Goal: Task Accomplishment & Management: Use online tool/utility

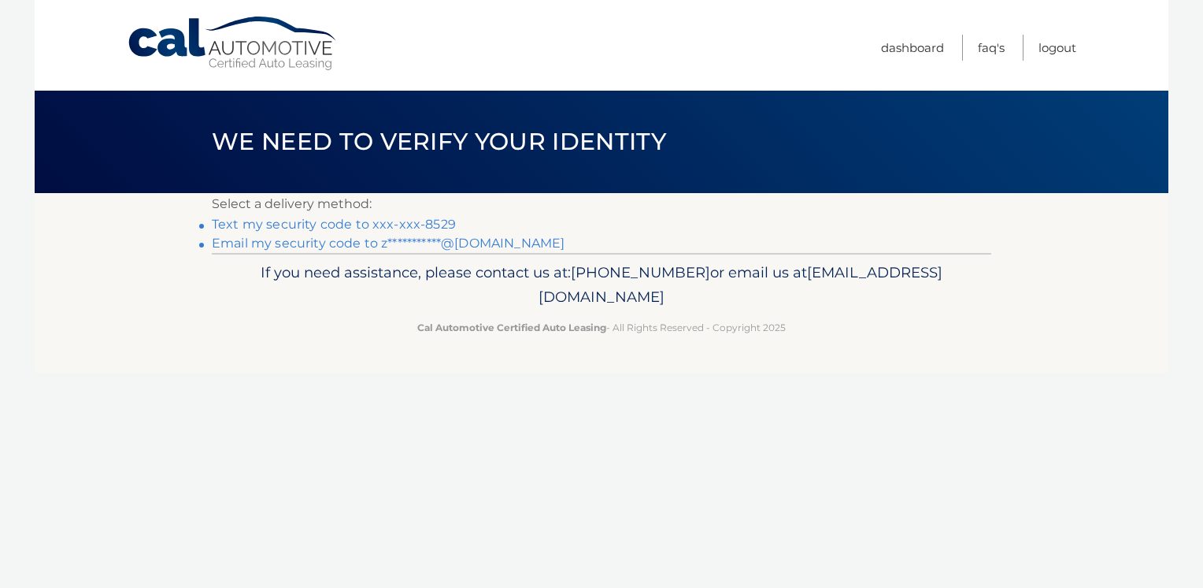
click at [460, 247] on link "**********" at bounding box center [388, 242] width 353 height 15
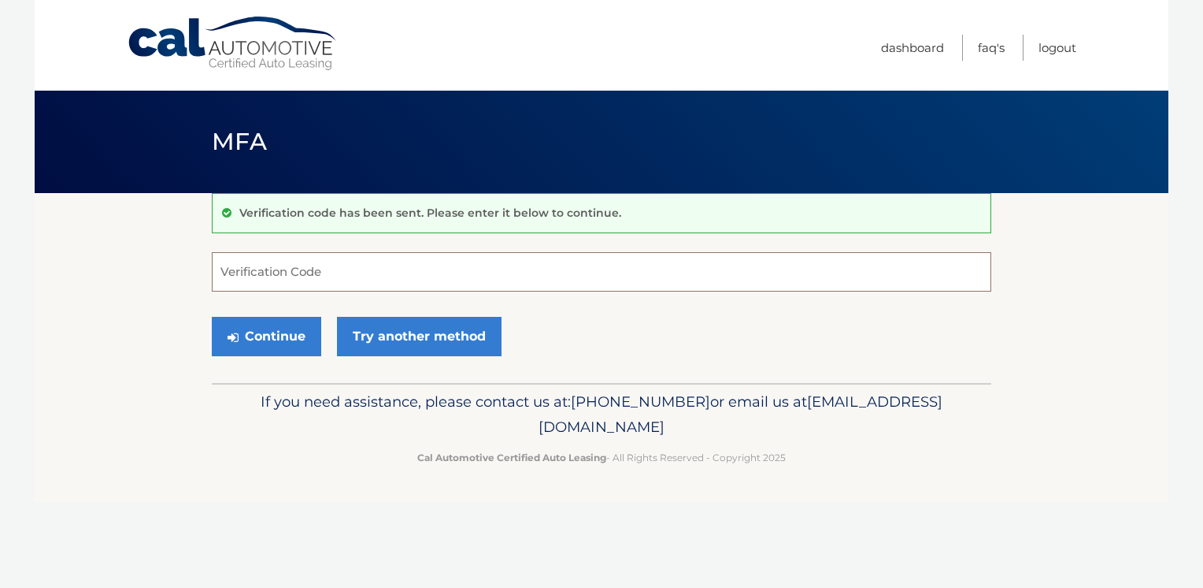
click at [384, 283] on input "Verification Code" at bounding box center [602, 271] width 780 height 39
type input "637601"
click at [284, 329] on button "Continue" at bounding box center [266, 336] width 109 height 39
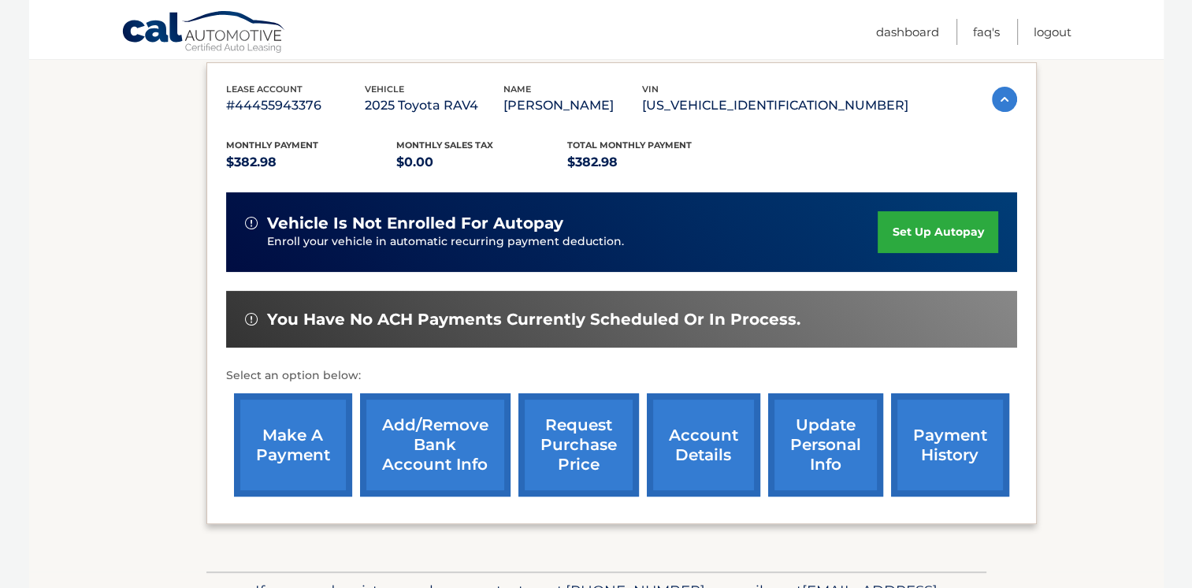
scroll to position [286, 0]
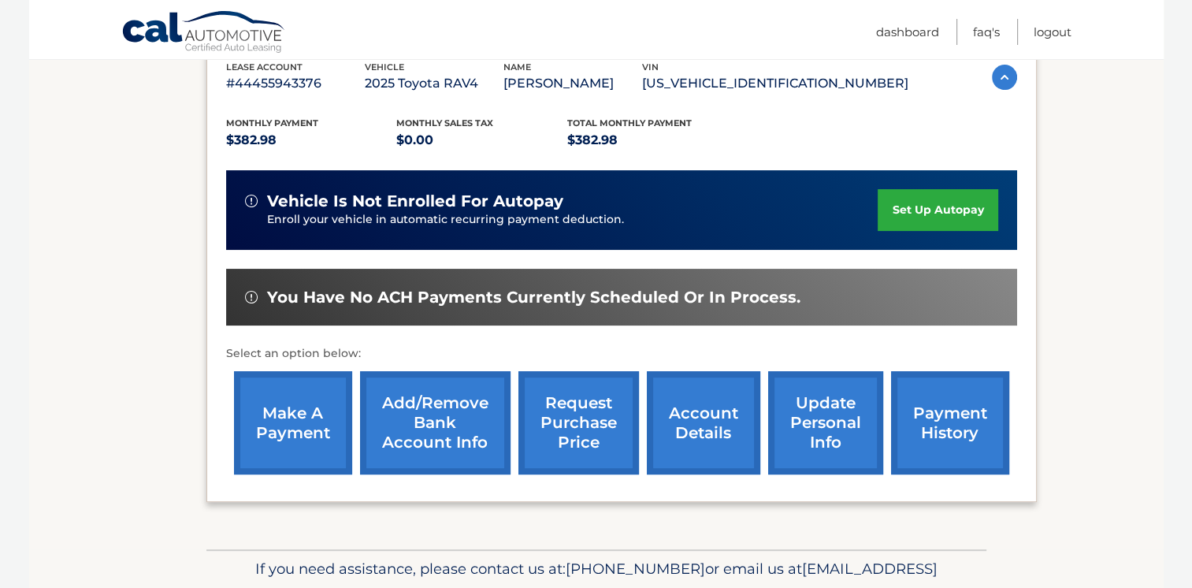
click at [281, 421] on link "make a payment" at bounding box center [293, 422] width 118 height 103
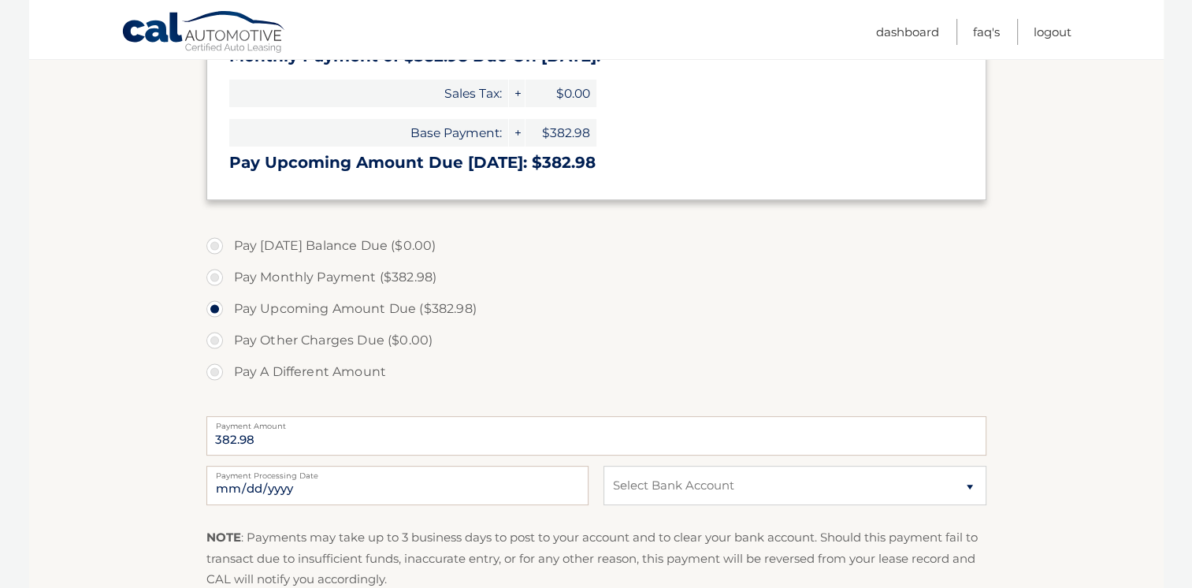
scroll to position [394, 0]
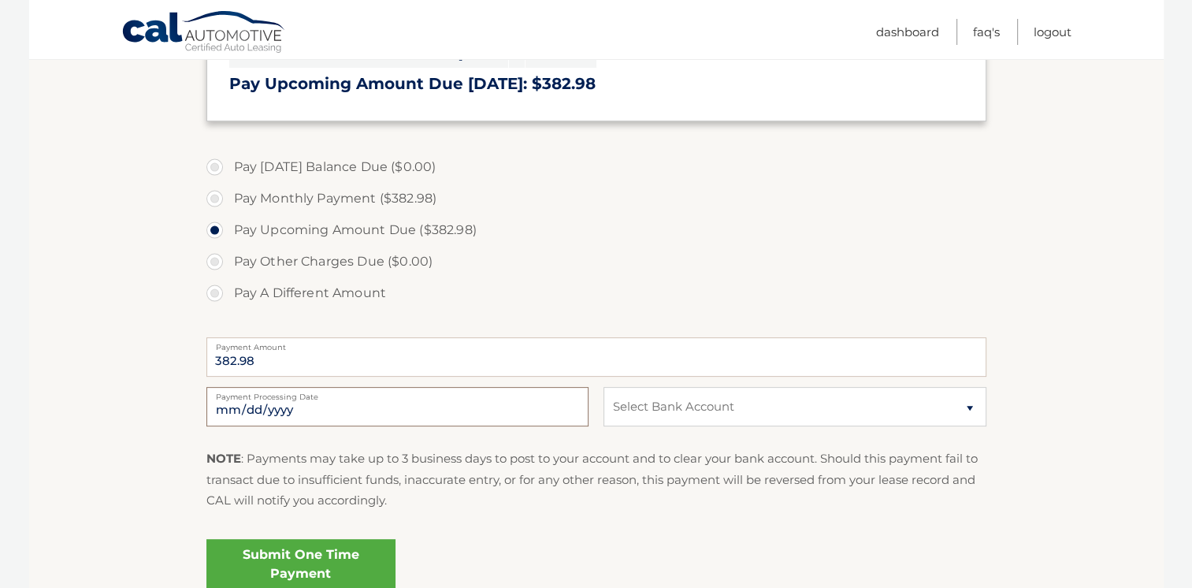
click at [350, 417] on input "2025-10-08" at bounding box center [397, 406] width 382 height 39
type input "2025-10-09"
click at [966, 403] on select "Select Bank Account Checking KEY BANK *****7439 Checking M &amp; T BANK *****97…" at bounding box center [794, 406] width 382 height 39
select select "MjQyMDQwNzYtNzQ3YS00NjMzLTkwNmYtNzJmNmM2NjQ4ZWRm"
click at [603, 387] on select "Select Bank Account Checking KEY BANK *****7439 Checking M &amp; T BANK *****97…" at bounding box center [794, 406] width 382 height 39
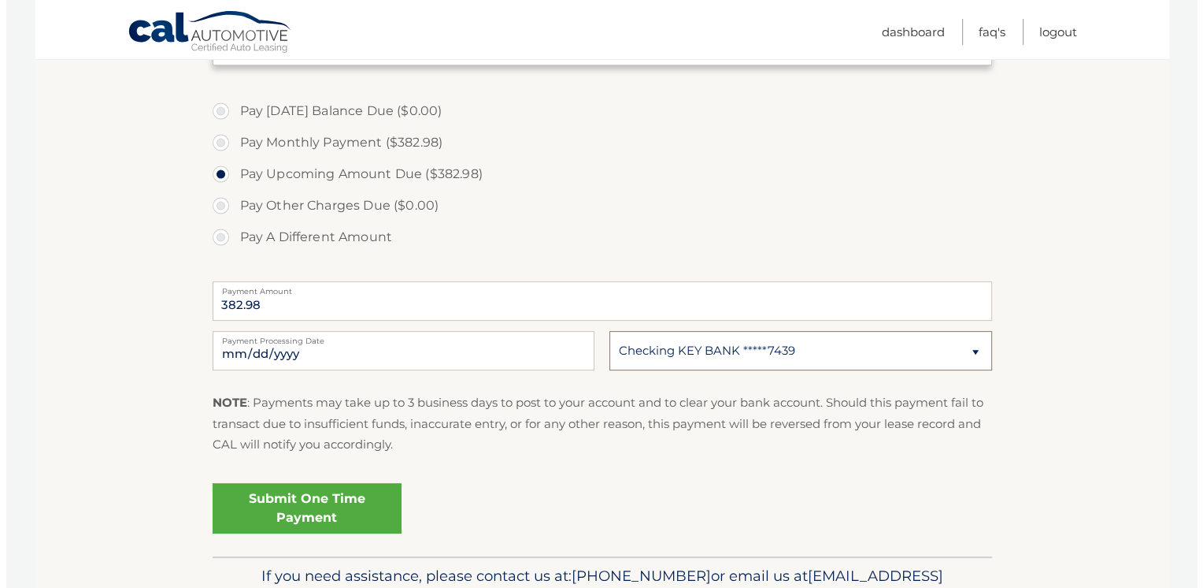
scroll to position [473, 0]
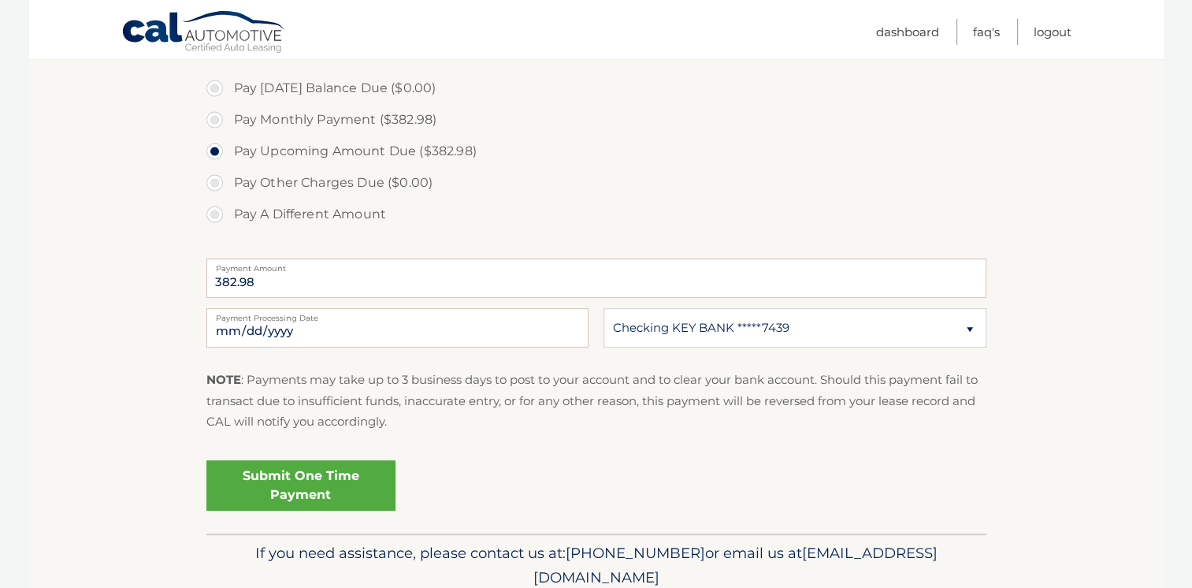
click at [302, 474] on link "Submit One Time Payment" at bounding box center [300, 485] width 189 height 50
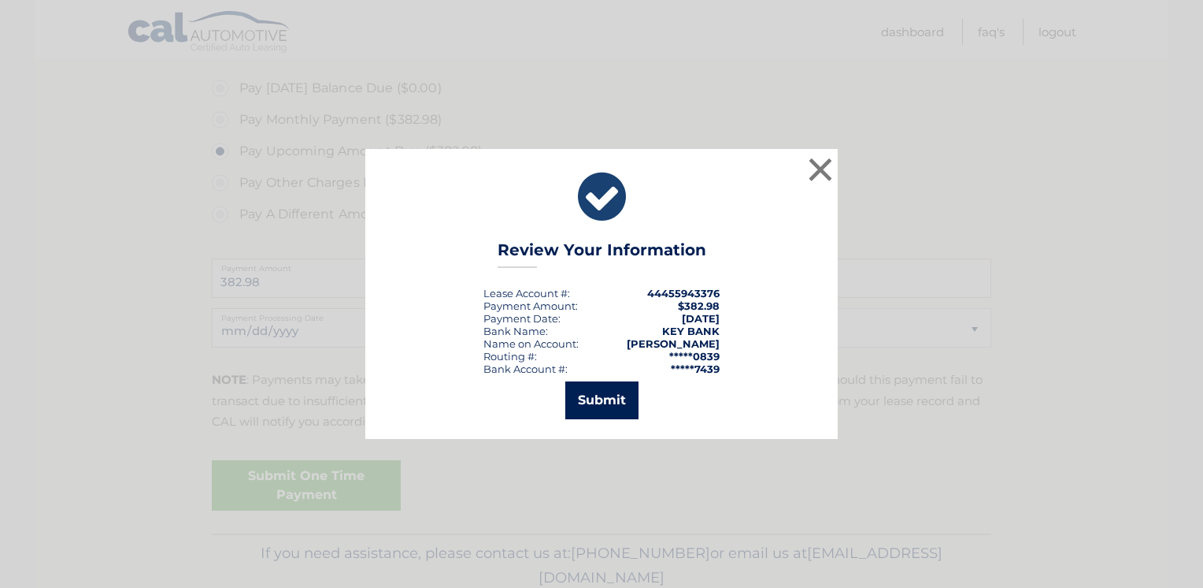
click at [606, 401] on button "Submit" at bounding box center [601, 400] width 73 height 38
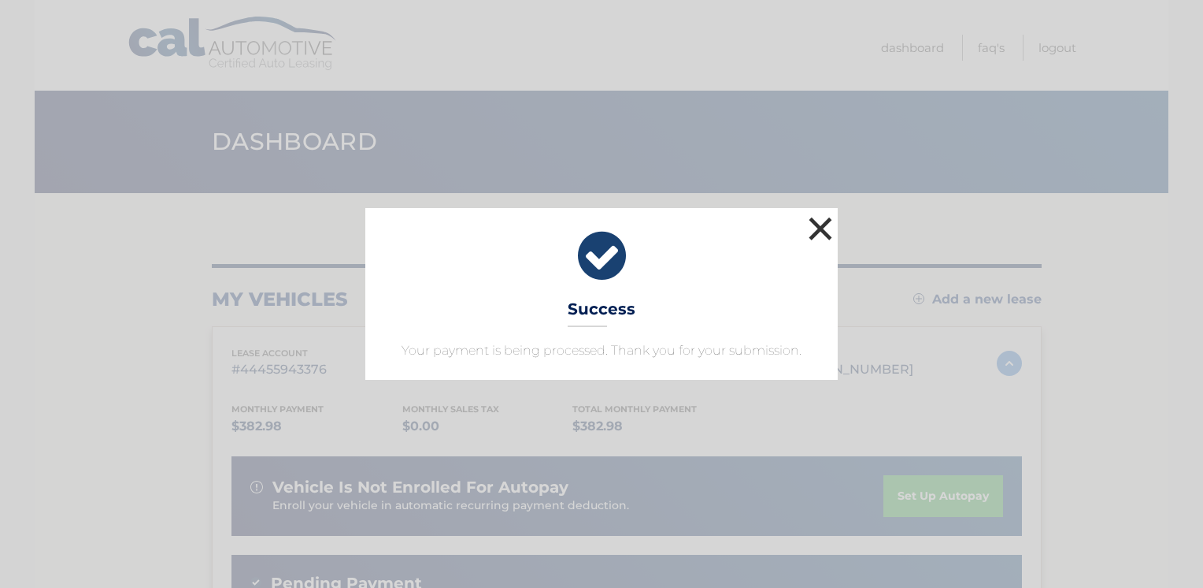
click at [816, 225] on button "×" at bounding box center [821, 229] width 32 height 32
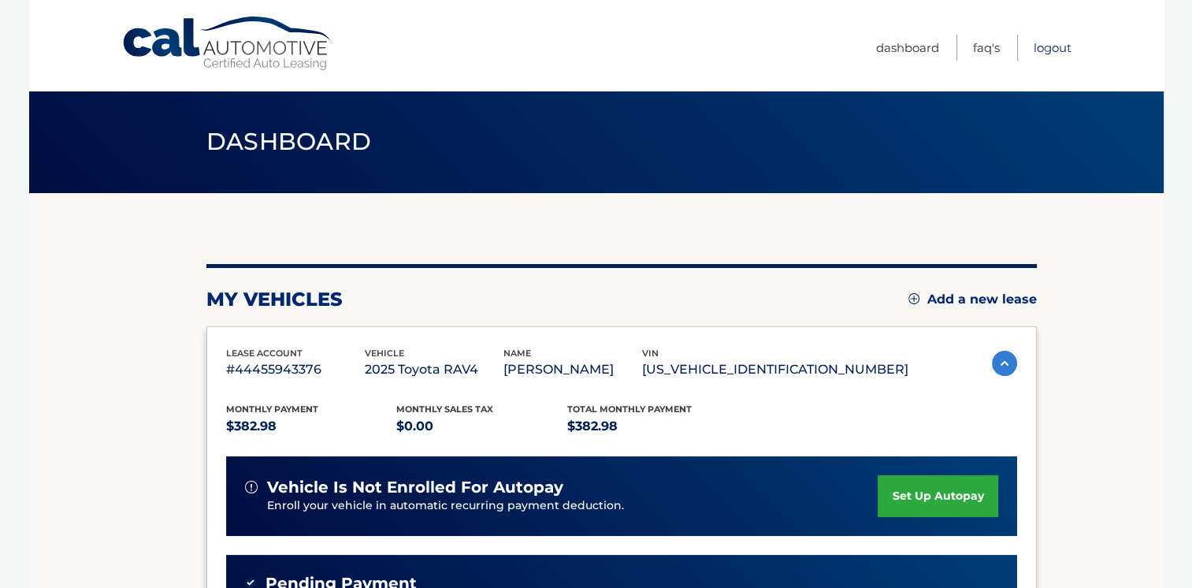
click at [1055, 46] on link "Logout" at bounding box center [1052, 48] width 38 height 26
